Goal: Task Accomplishment & Management: Use online tool/utility

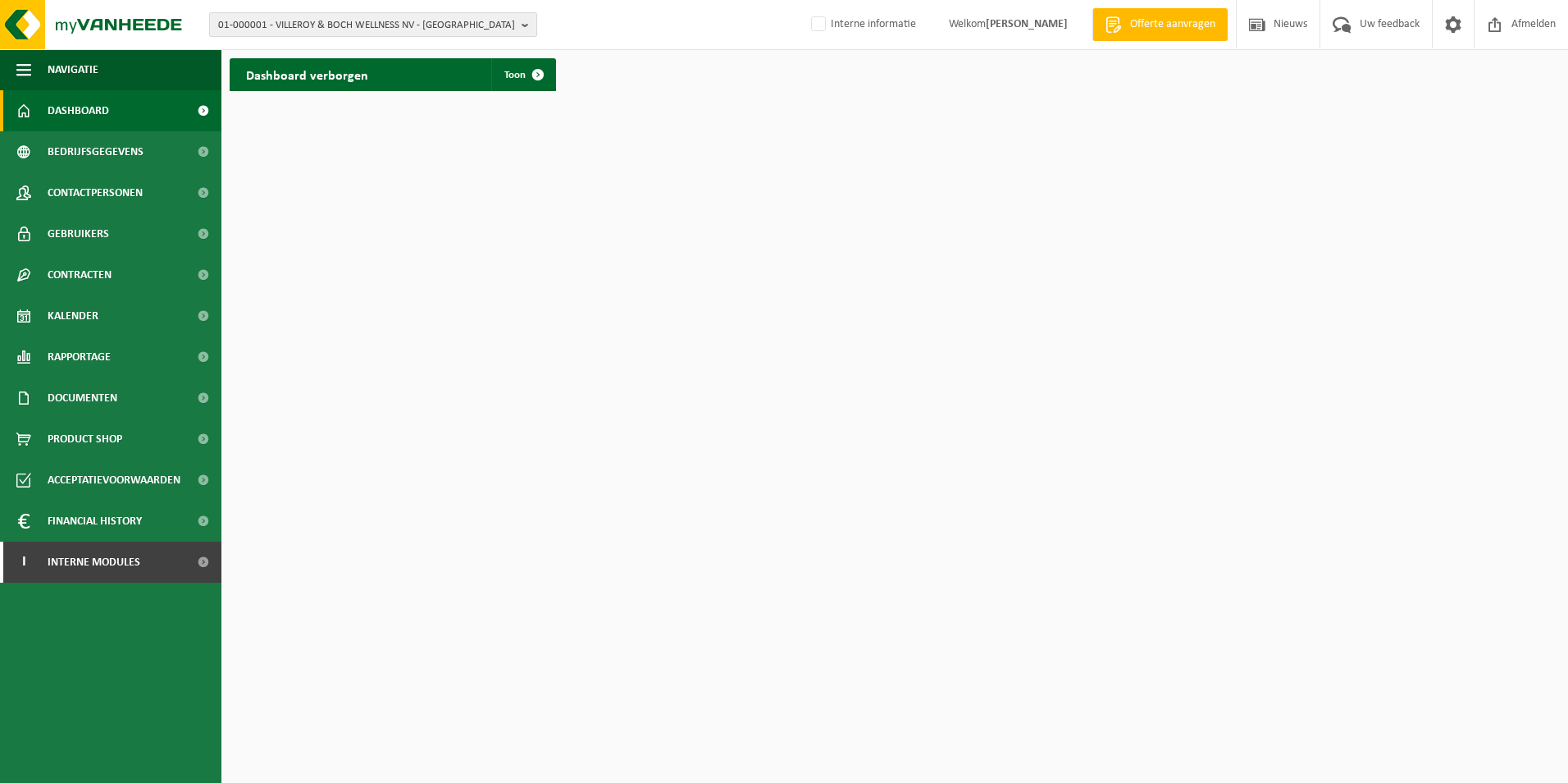
click at [246, 15] on span "01-000001 - VILLEROY & BOCH WELLNESS NV - [GEOGRAPHIC_DATA]" at bounding box center [366, 24] width 297 height 24
paste input "02-011756"
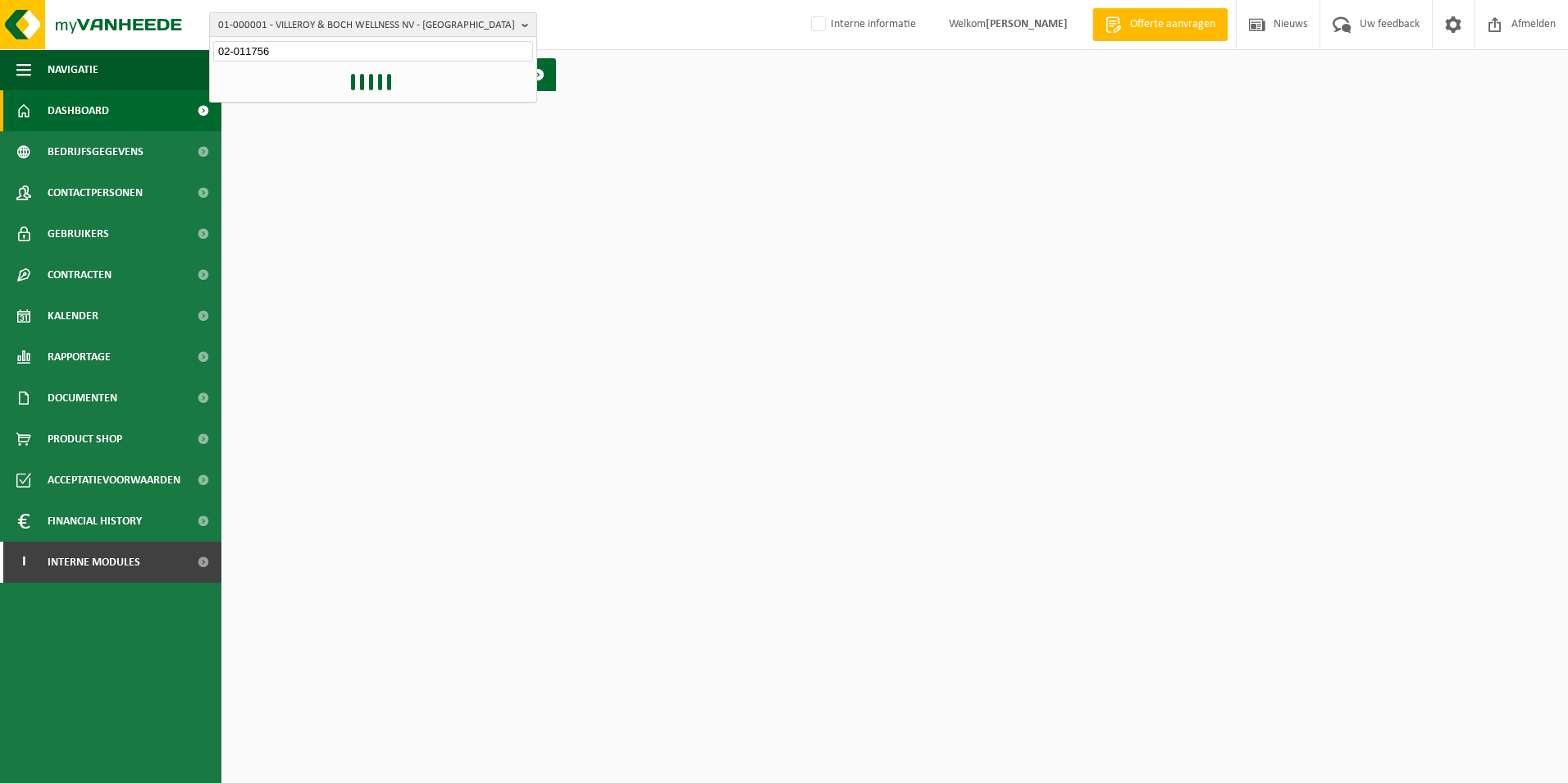
type input "02-011756"
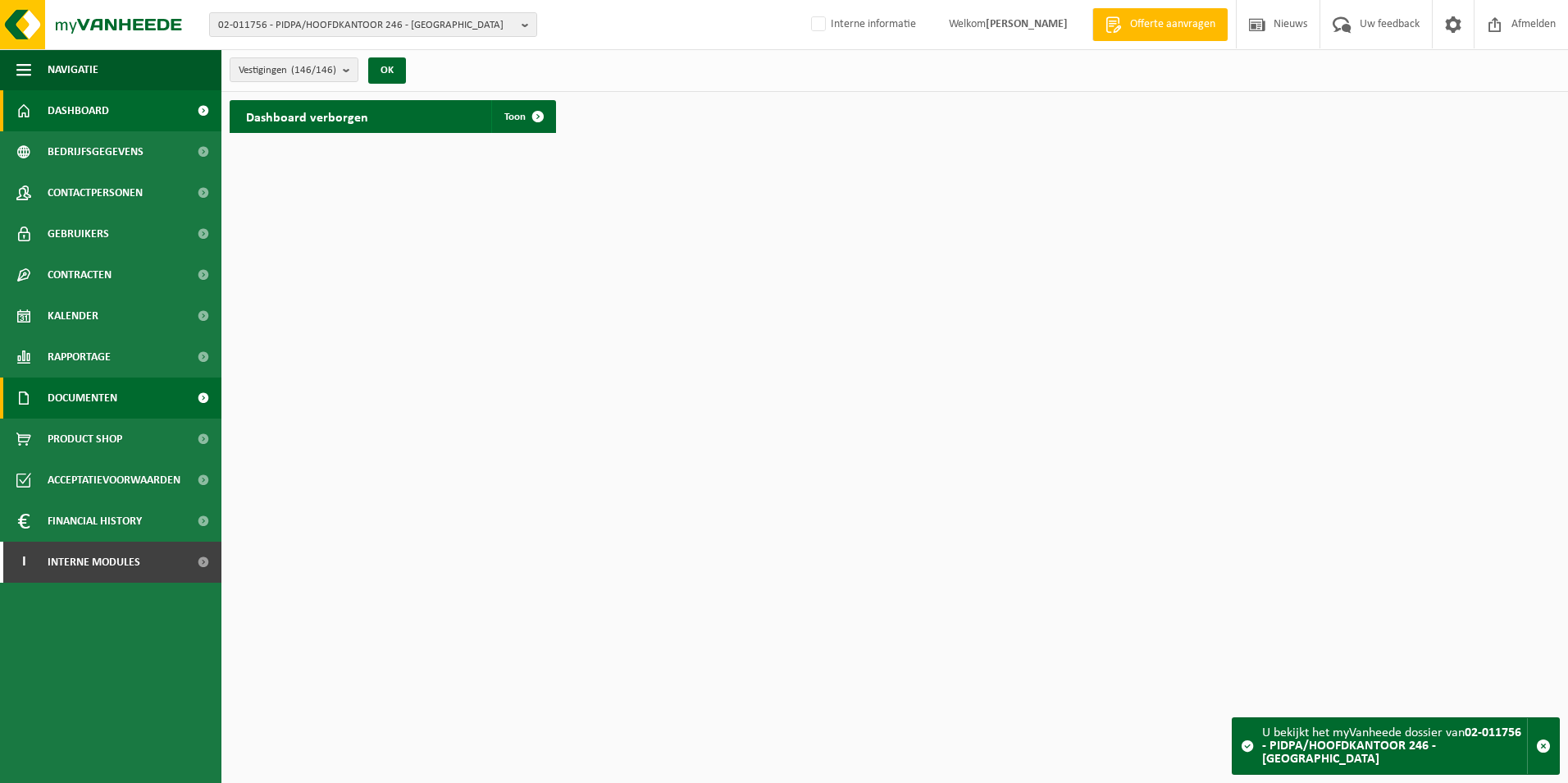
click at [202, 399] on span at bounding box center [203, 398] width 37 height 41
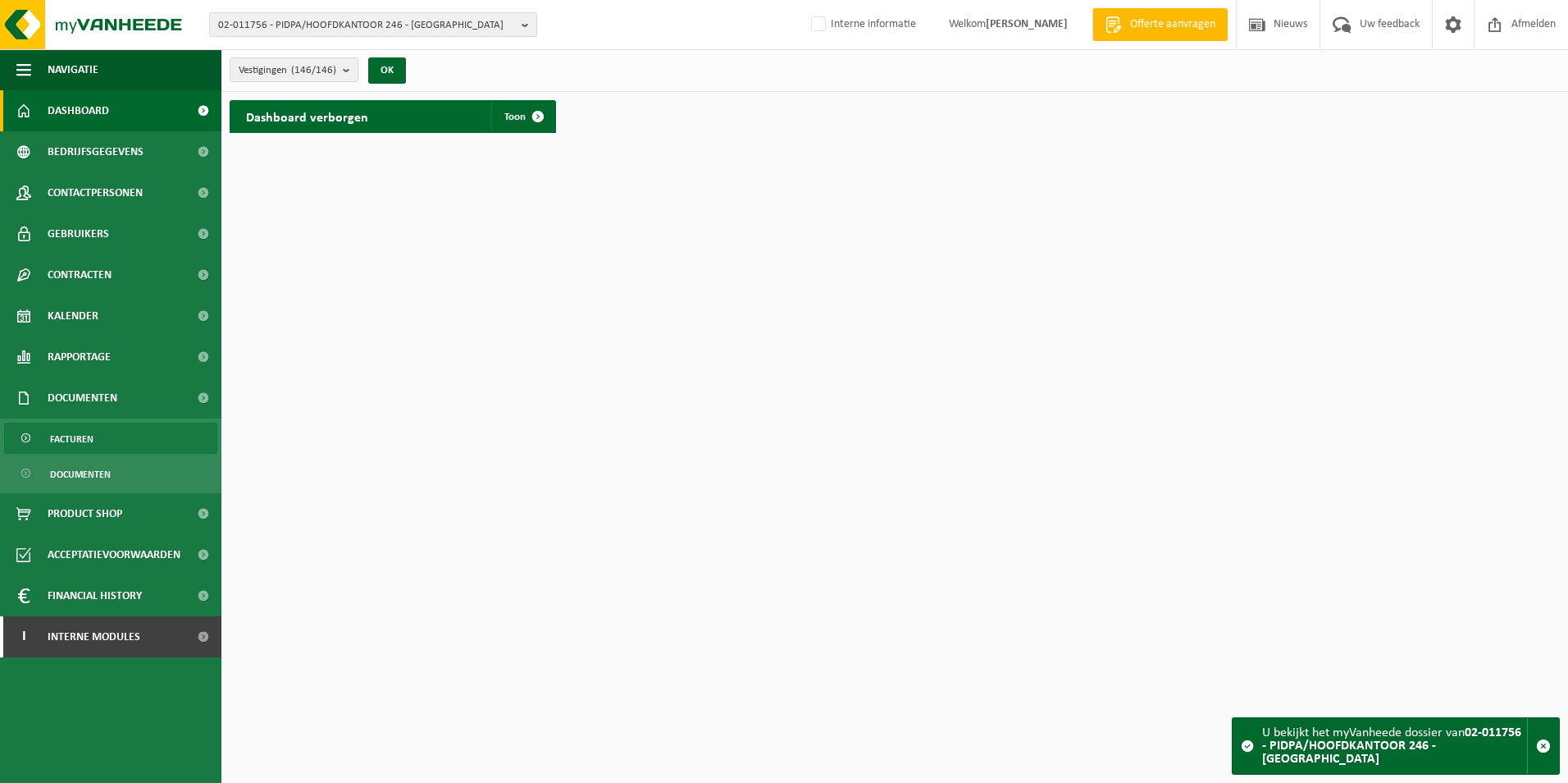
click at [88, 439] on span "Facturen" at bounding box center [71, 439] width 43 height 31
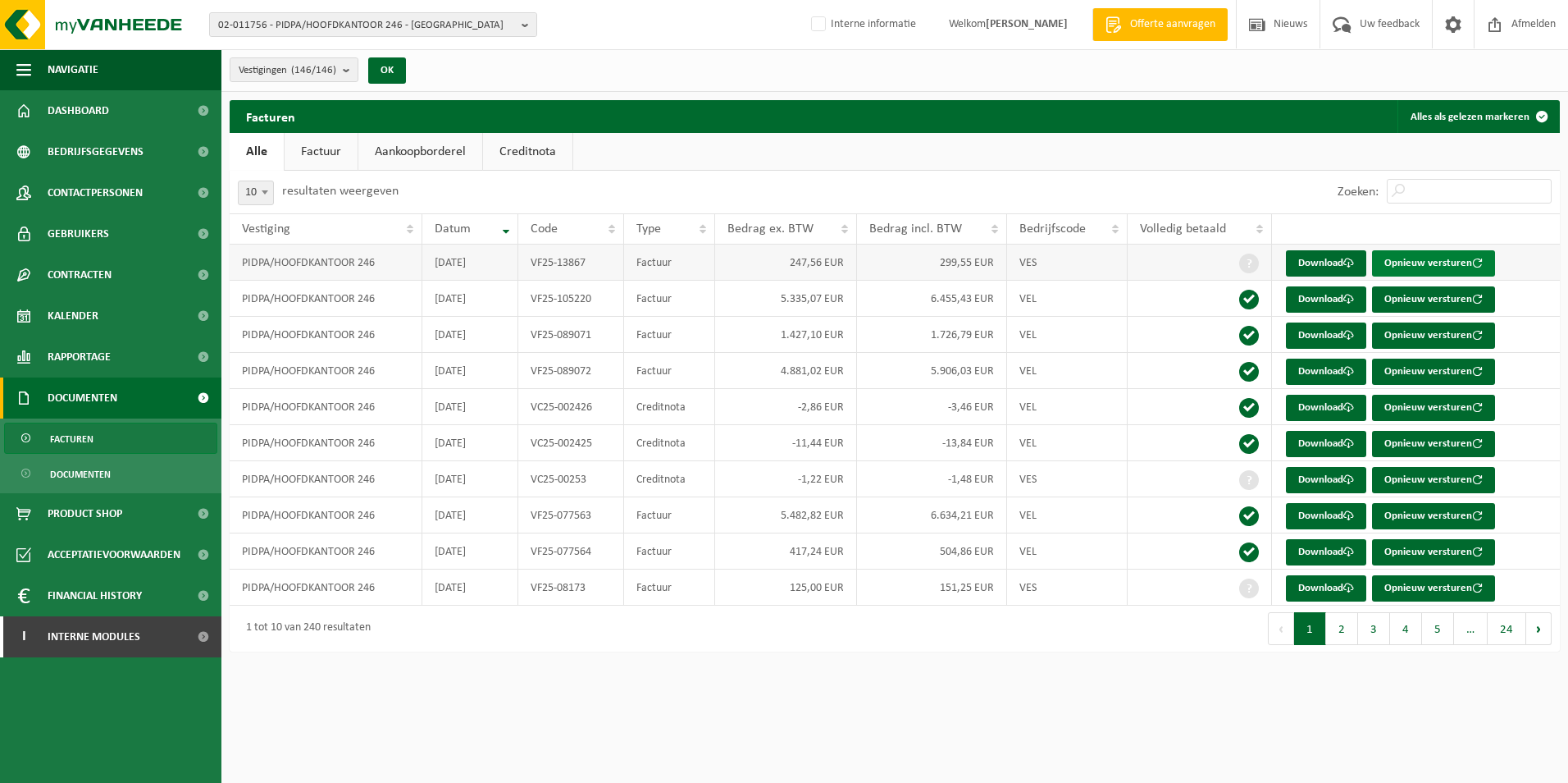
click at [1406, 262] on button "Opnieuw versturen" at bounding box center [1433, 263] width 123 height 26
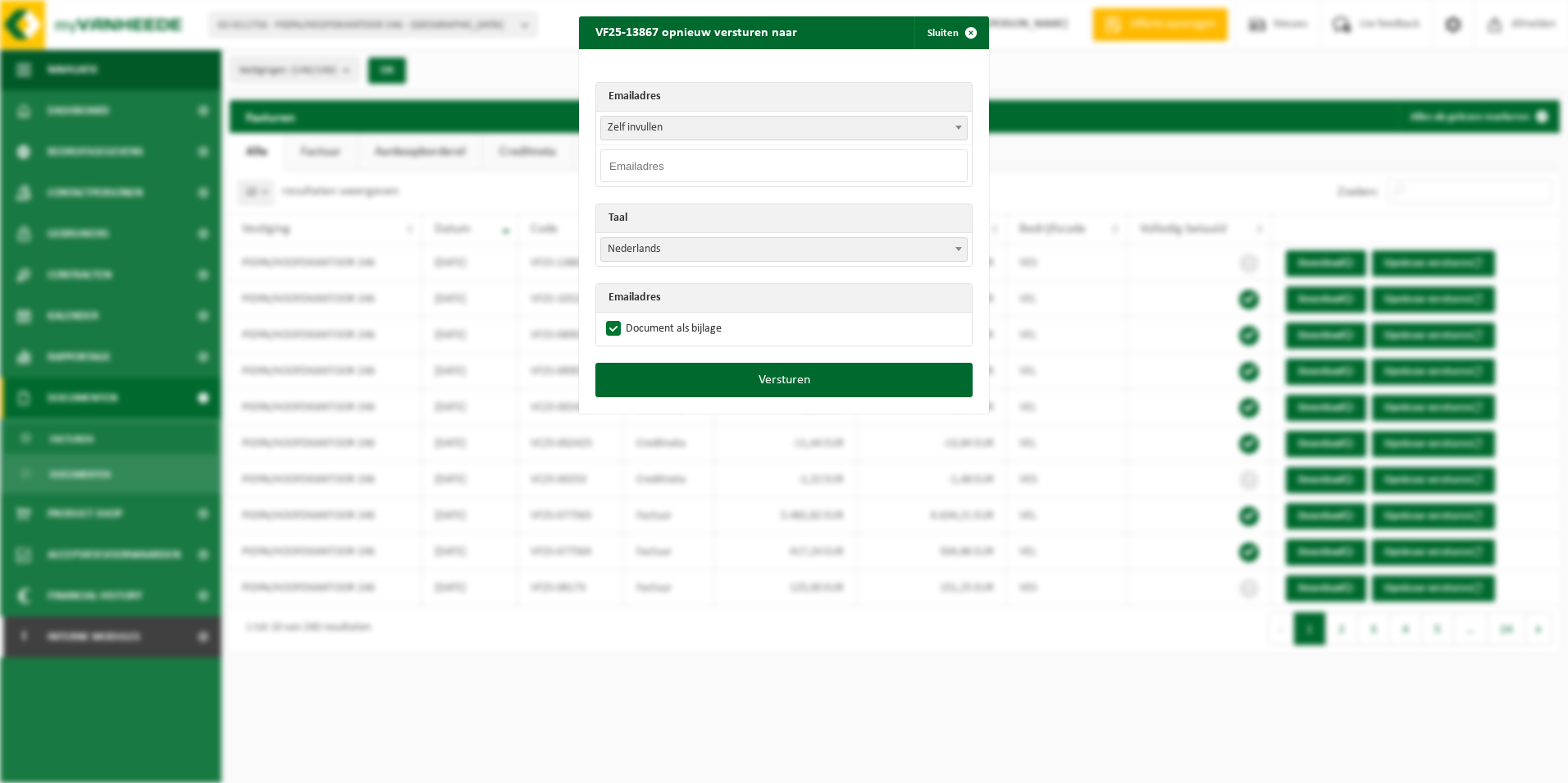
click at [931, 162] on input "email" at bounding box center [784, 166] width 367 height 33
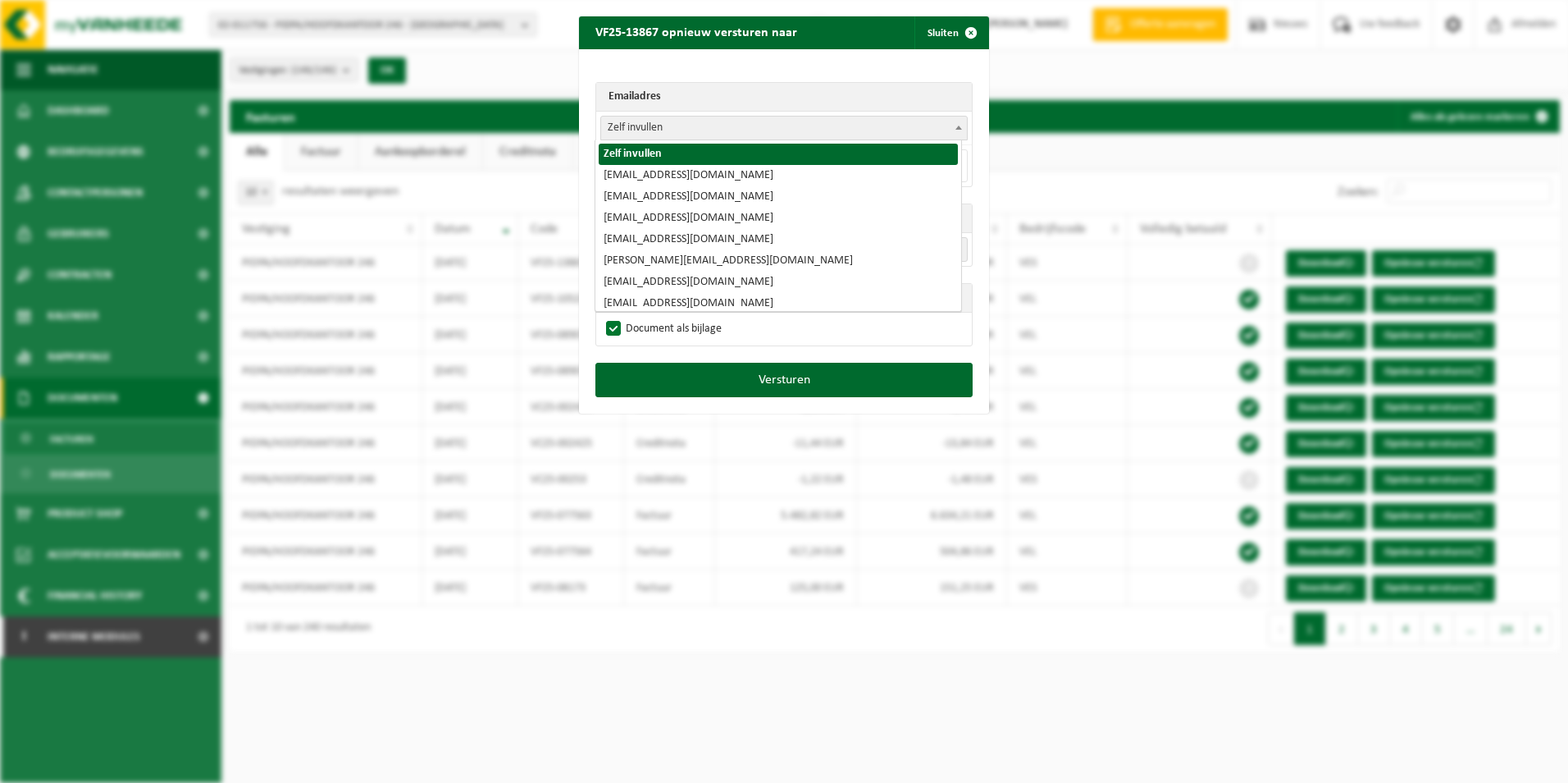
click at [669, 124] on span "Zelf invullen" at bounding box center [784, 128] width 365 height 23
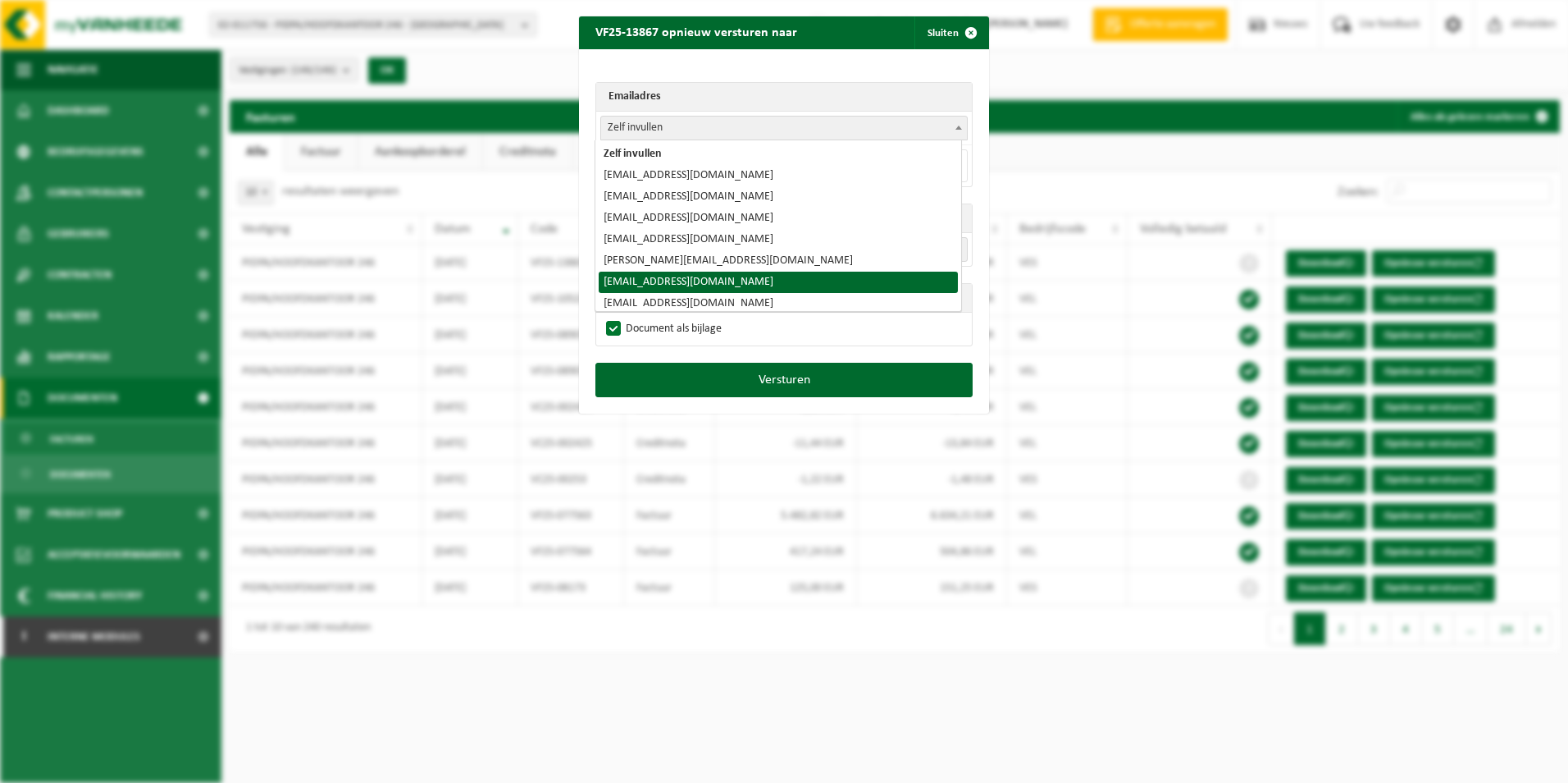
select select "veerle.cuypers@pidpa.be"
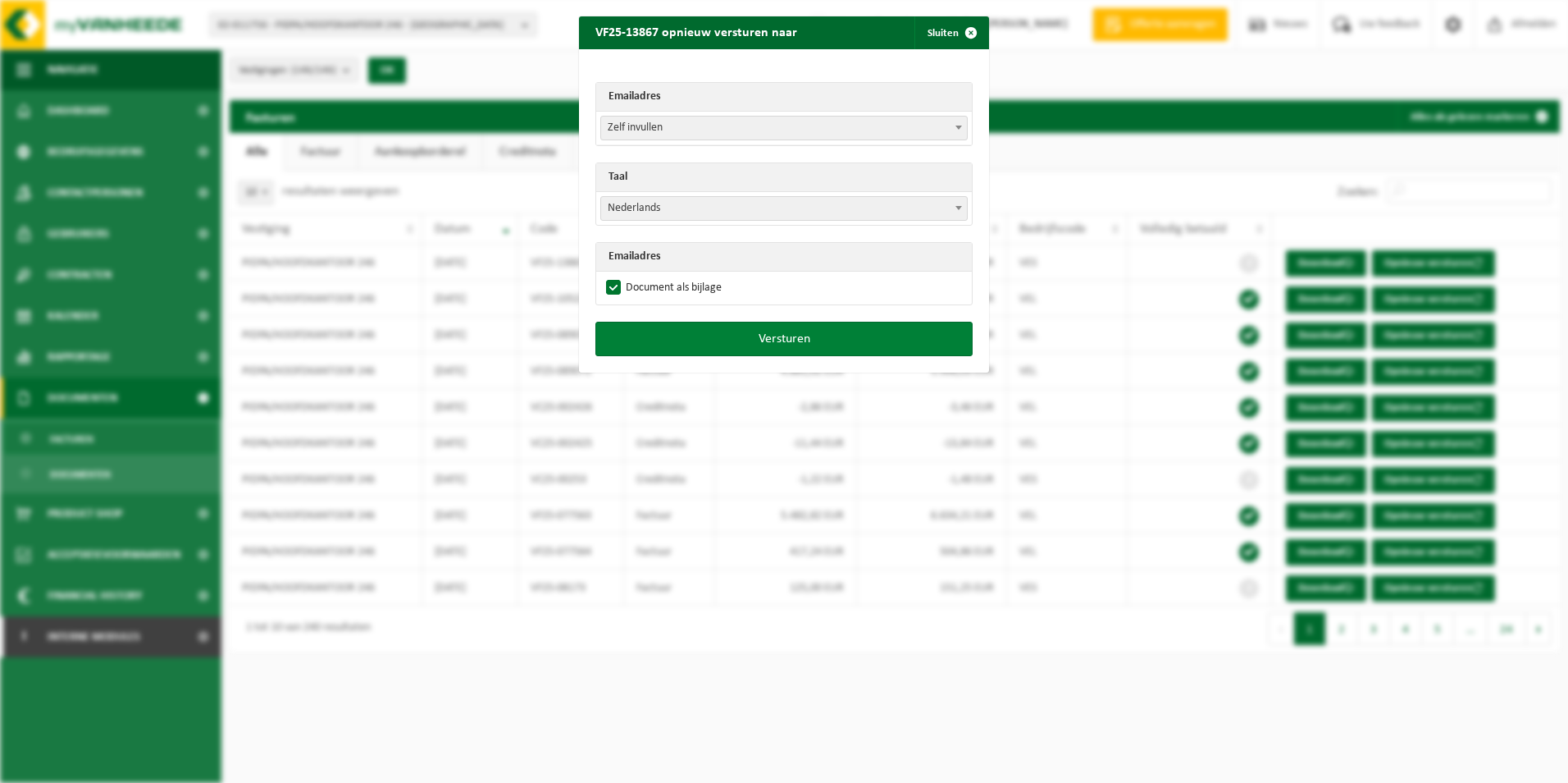
click at [784, 334] on button "Versturen" at bounding box center [784, 338] width 377 height 34
